Goal: Navigation & Orientation: Understand site structure

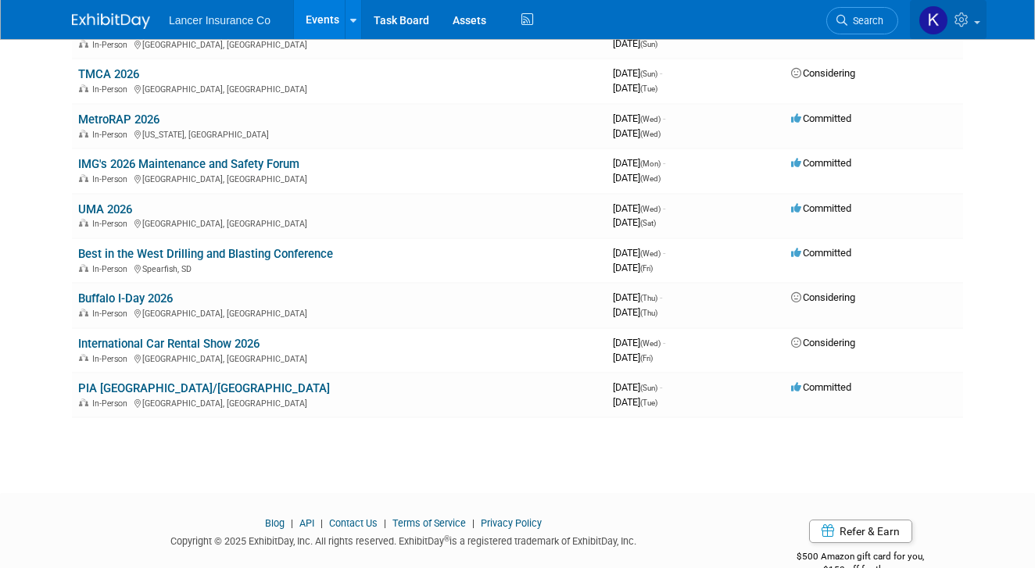
click at [931, 20] on img at bounding box center [934, 20] width 30 height 30
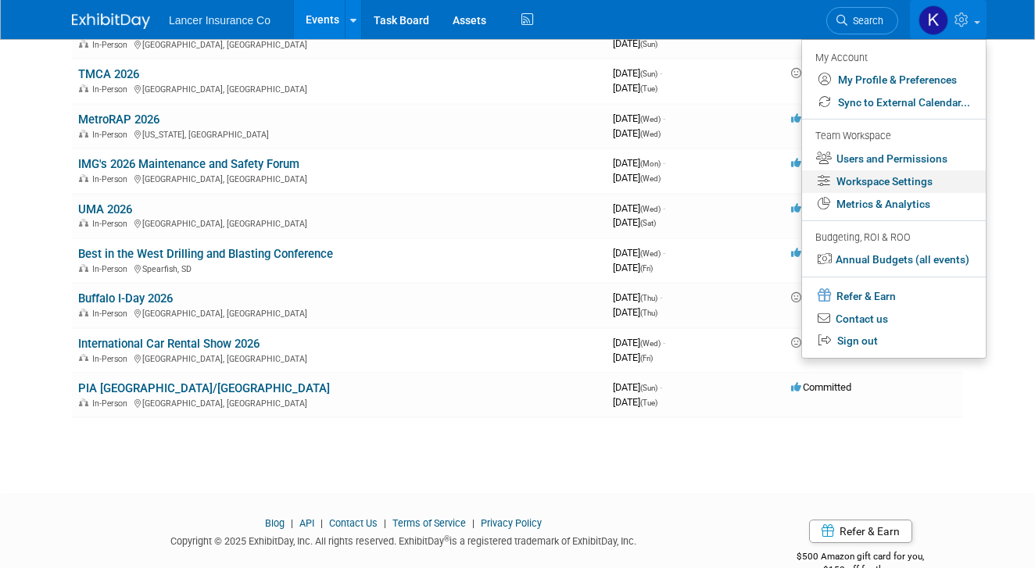
click at [905, 181] on link "Workspace Settings" at bounding box center [894, 181] width 184 height 23
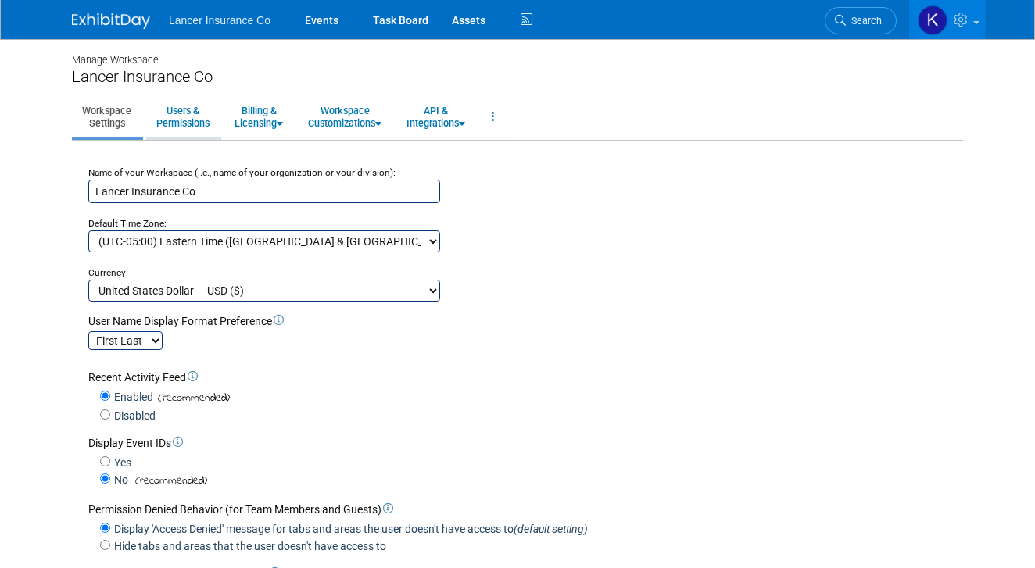
click at [188, 119] on link "Users & Permissions" at bounding box center [182, 117] width 73 height 38
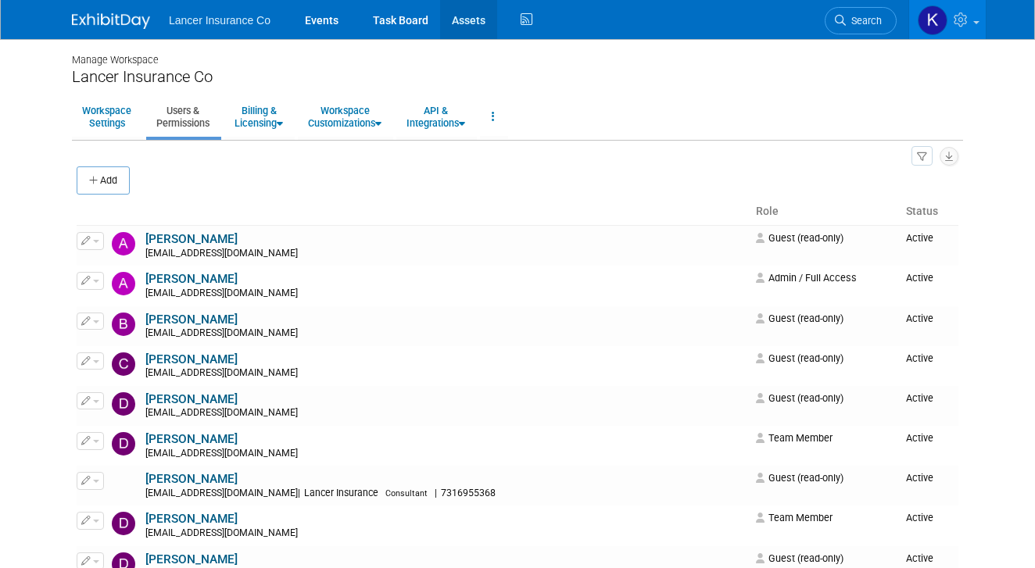
click at [460, 20] on link "Assets" at bounding box center [468, 19] width 57 height 39
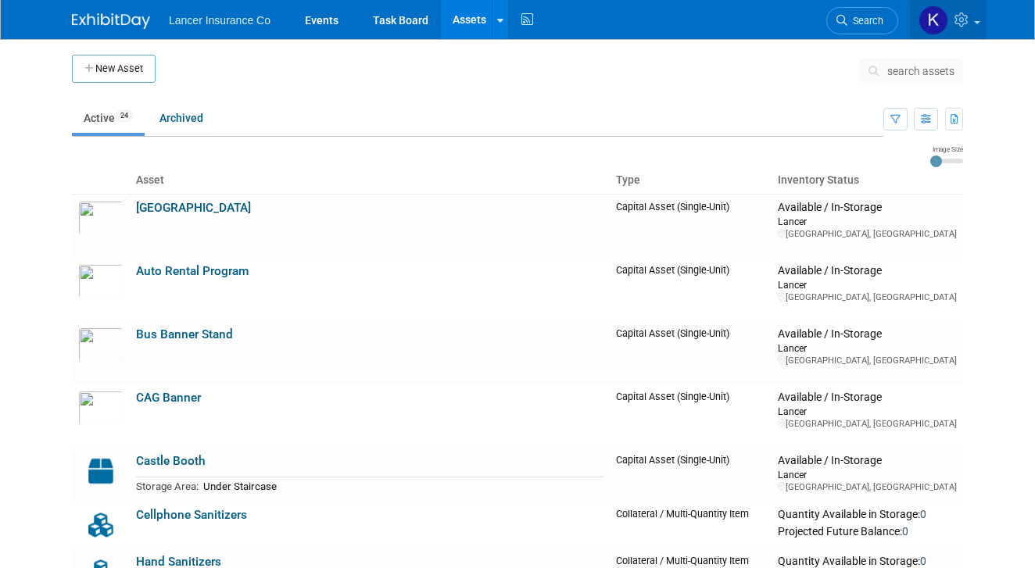
click at [970, 23] on icon at bounding box center [963, 20] width 18 height 14
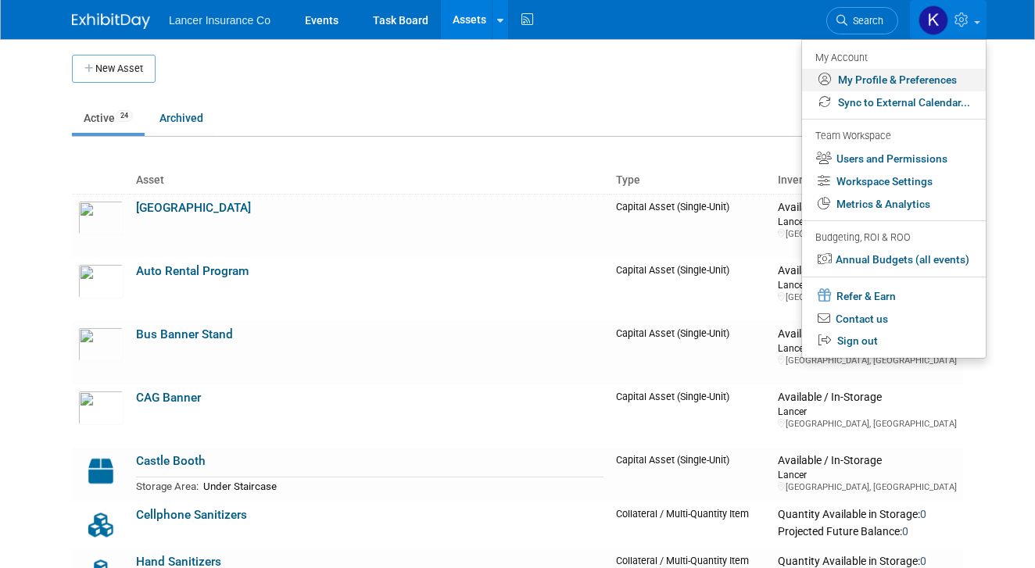
click at [938, 81] on link "My Profile & Preferences" at bounding box center [894, 80] width 184 height 23
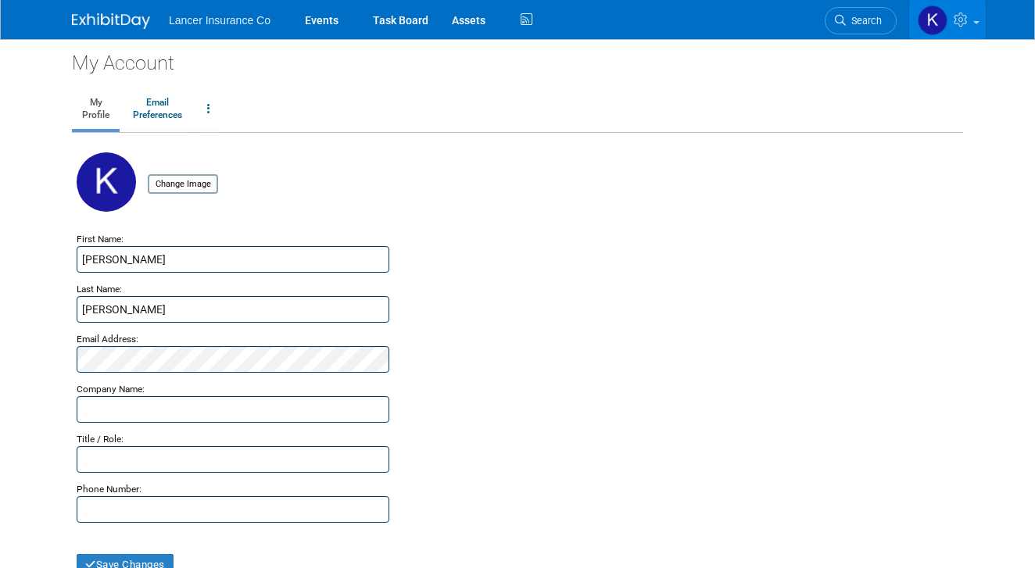
click at [969, 27] on icon at bounding box center [963, 20] width 18 height 14
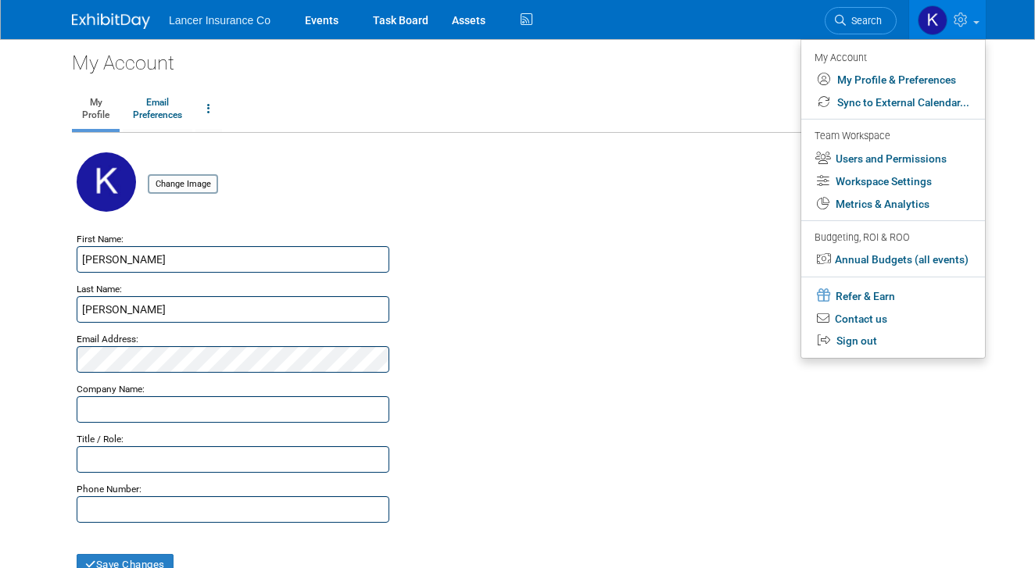
click at [725, 85] on div "My Account My Profile Email Preferences Change Account Password Close my Accoun…" at bounding box center [517, 329] width 915 height 580
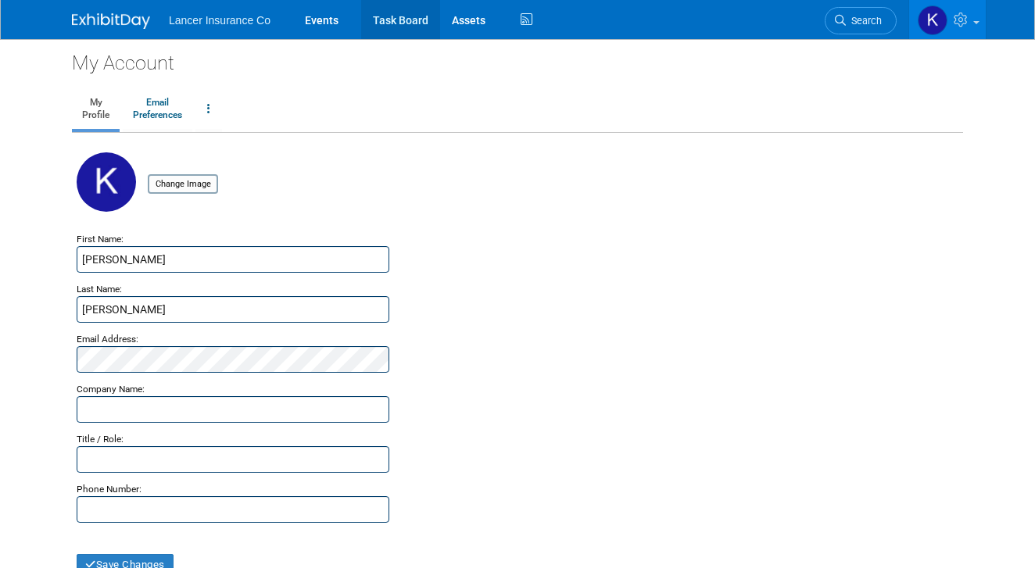
click at [399, 24] on link "Task Board" at bounding box center [400, 19] width 79 height 39
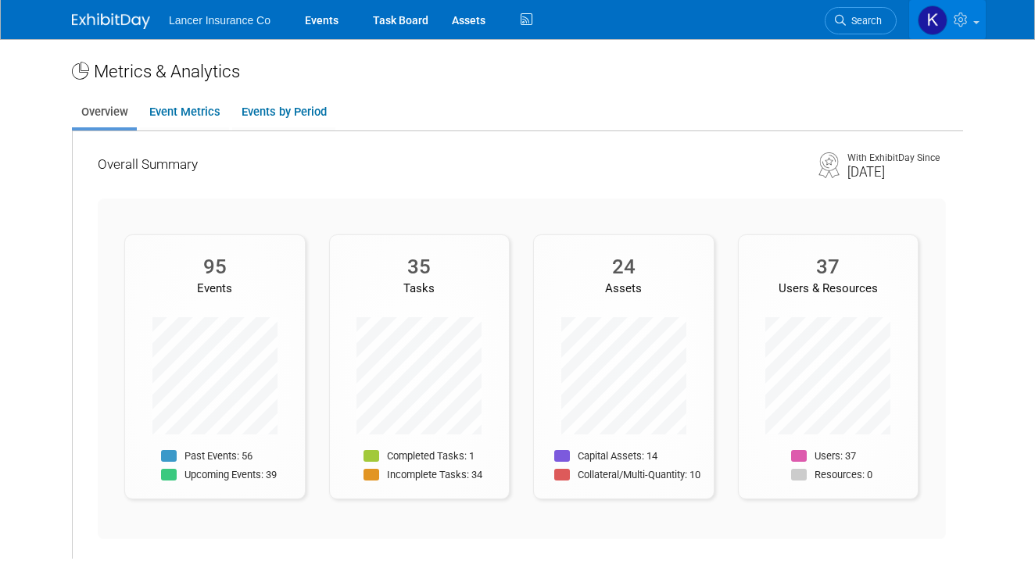
click at [979, 21] on span at bounding box center [976, 22] width 6 height 3
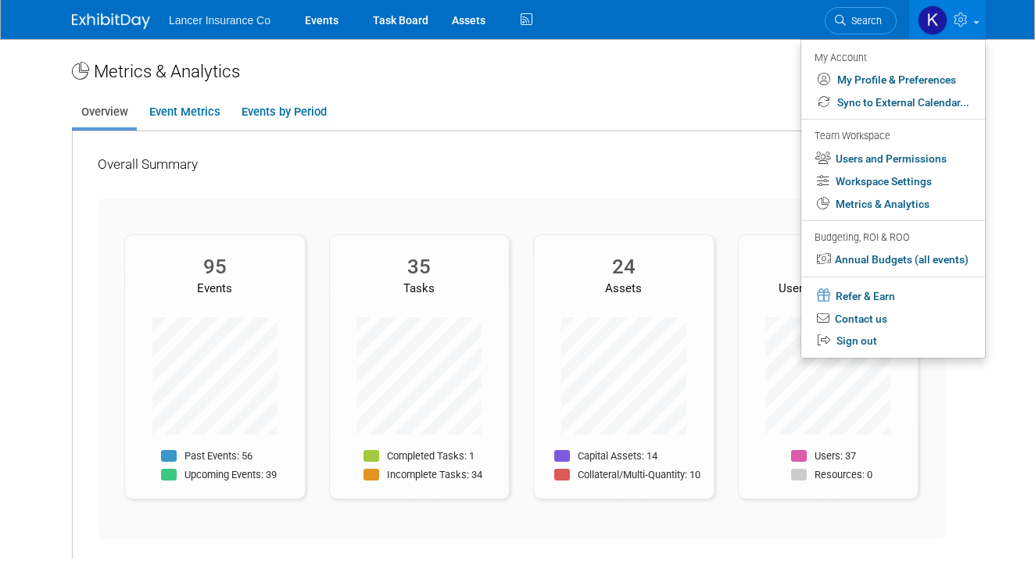
click at [640, 73] on div "Metrics & Analytics" at bounding box center [517, 71] width 891 height 25
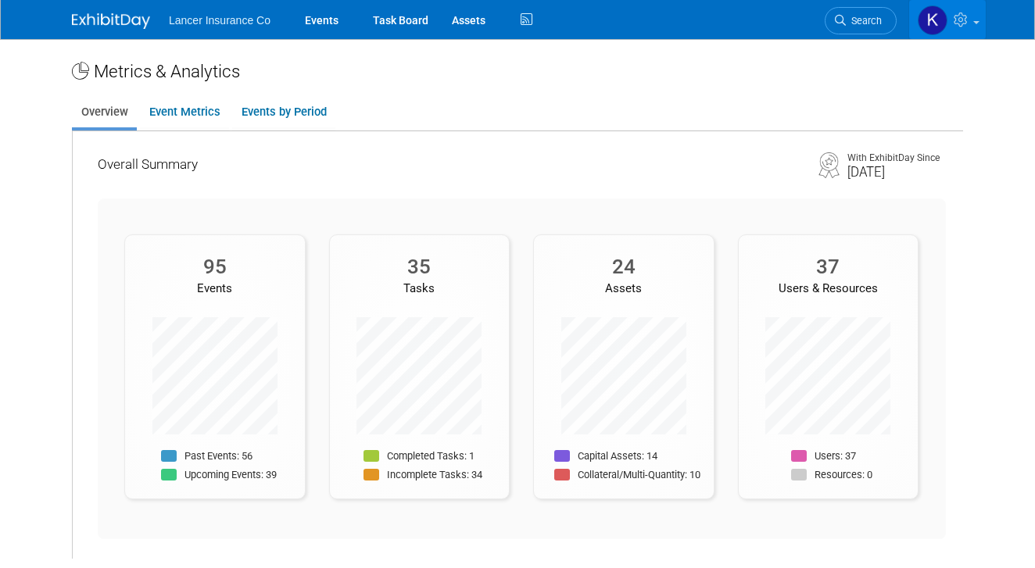
click at [937, 13] on img at bounding box center [933, 20] width 30 height 30
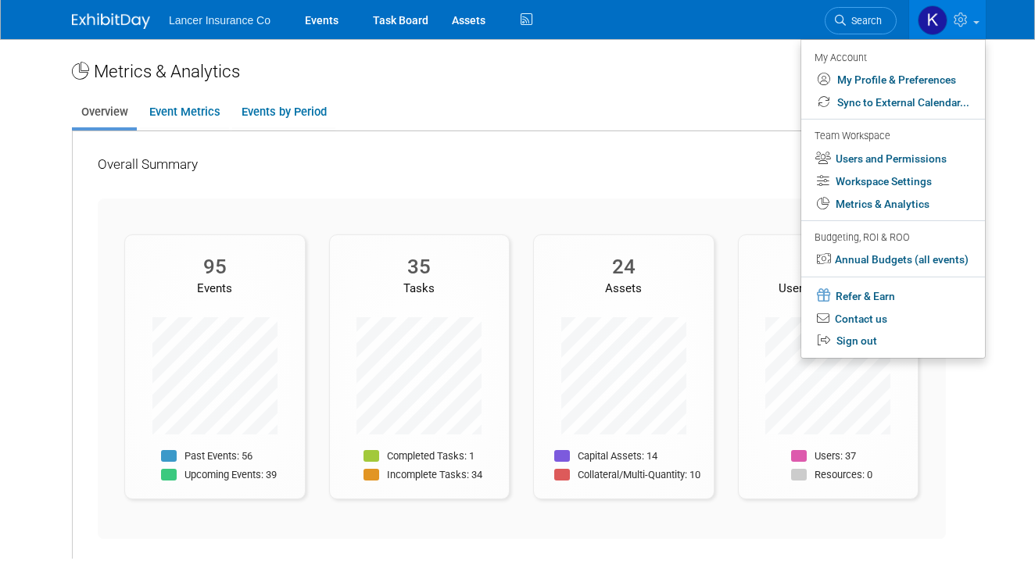
click at [666, 71] on div "Metrics & Analytics" at bounding box center [517, 71] width 891 height 25
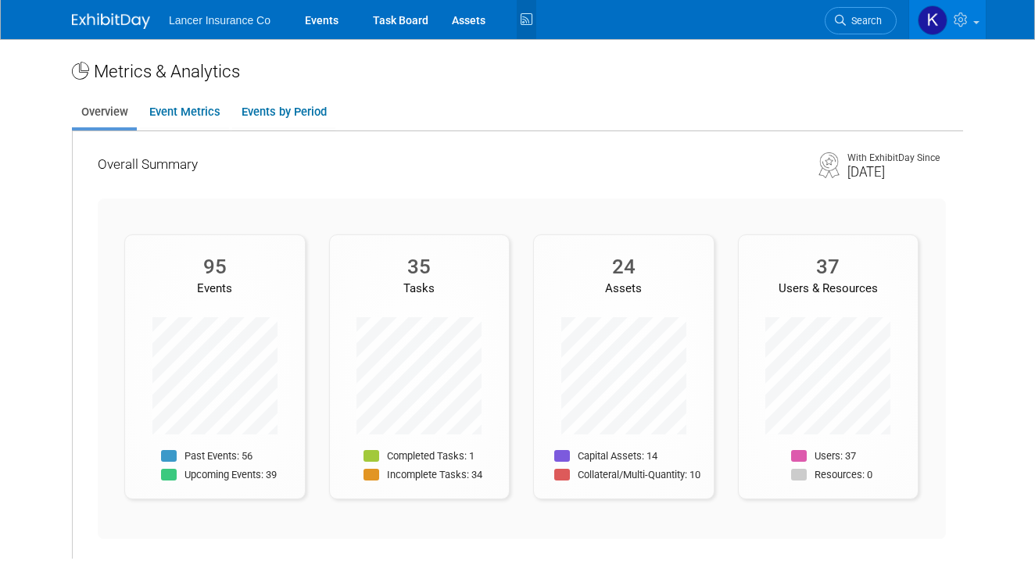
click at [527, 21] on icon at bounding box center [527, 20] width 20 height 24
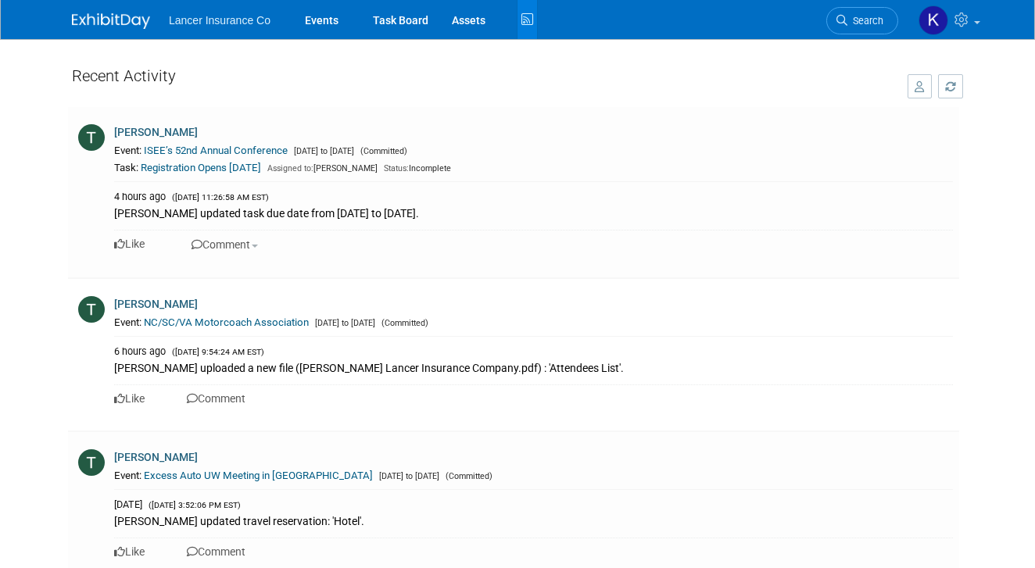
click at [919, 95] on button "button" at bounding box center [920, 86] width 24 height 24
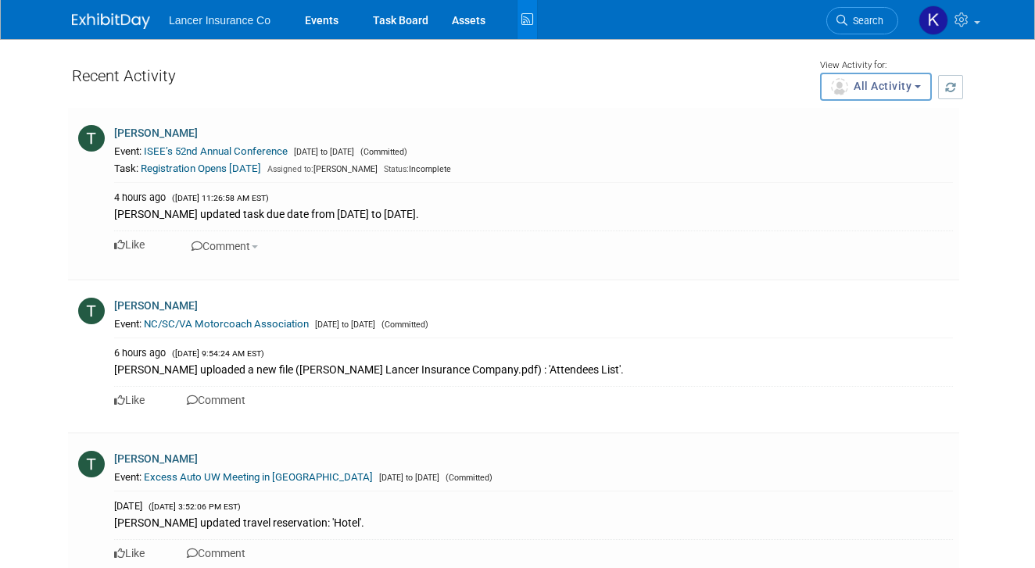
scroll to position [1, 0]
click at [915, 84] on button "All Activity" at bounding box center [876, 86] width 112 height 28
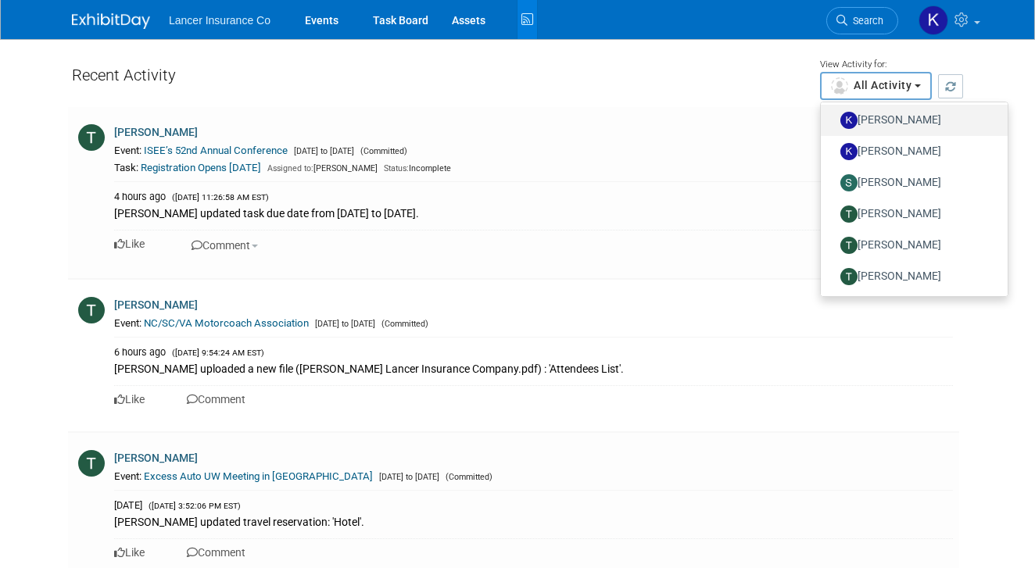
scroll to position [0, 0]
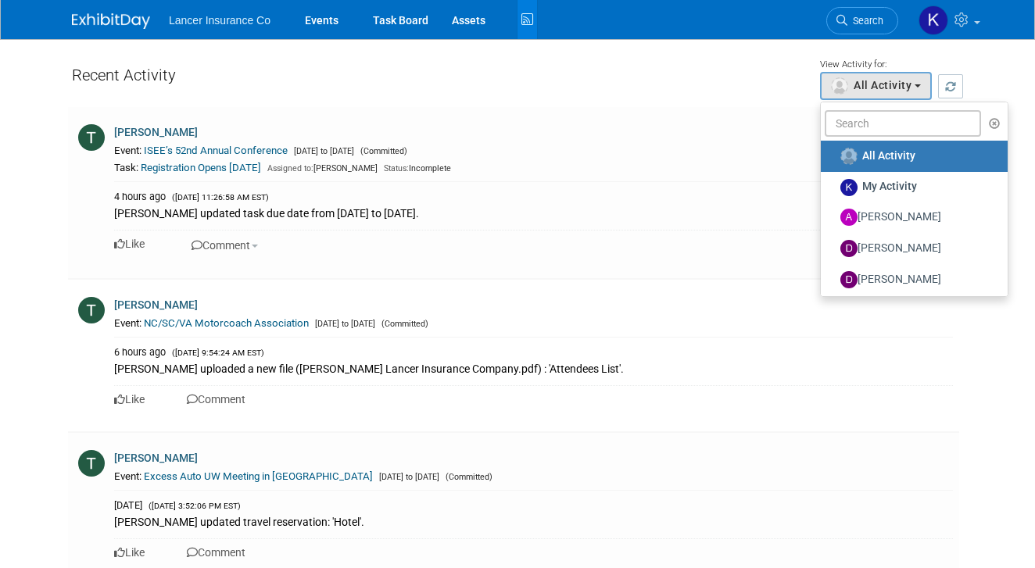
click at [661, 64] on div "Recent Activity" at bounding box center [438, 78] width 732 height 41
